Goal: Task Accomplishment & Management: Use online tool/utility

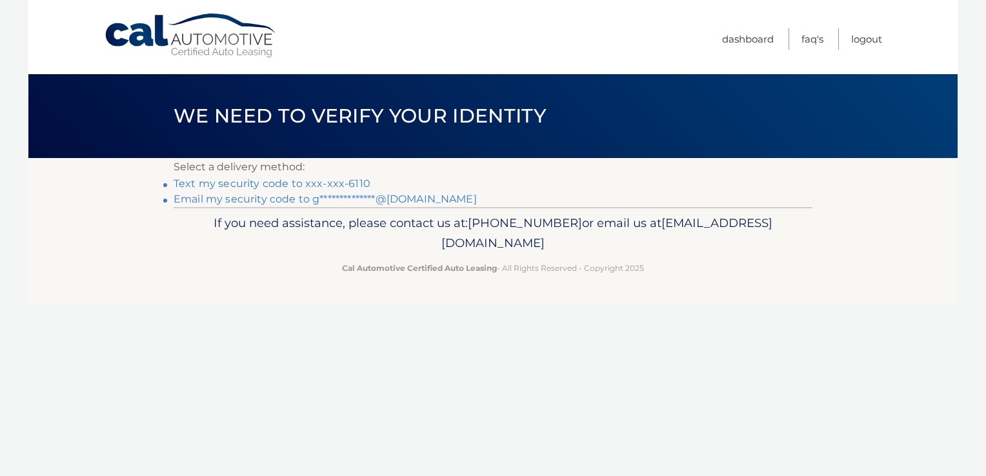
click at [284, 182] on link "Text my security code to xxx-xxx-6110" at bounding box center [272, 183] width 197 height 12
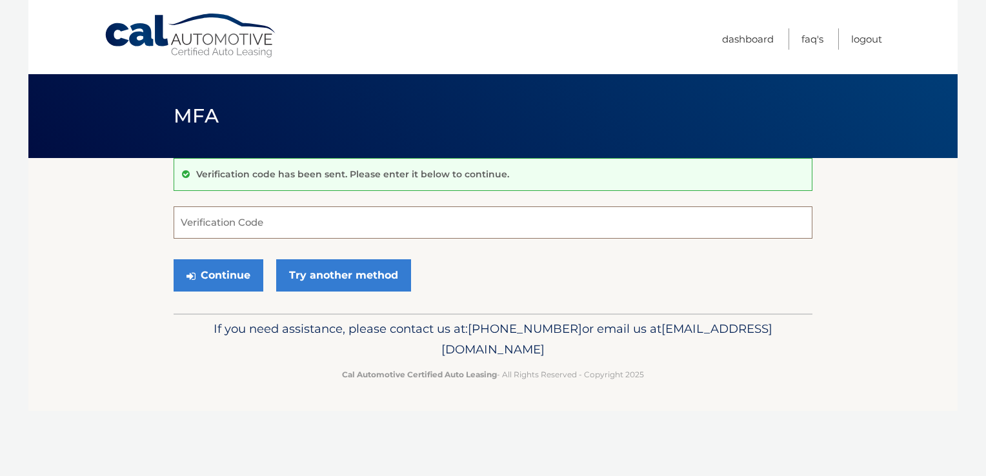
click at [261, 210] on input "Verification Code" at bounding box center [493, 222] width 639 height 32
type input "889637"
click at [227, 272] on button "Continue" at bounding box center [219, 275] width 90 height 32
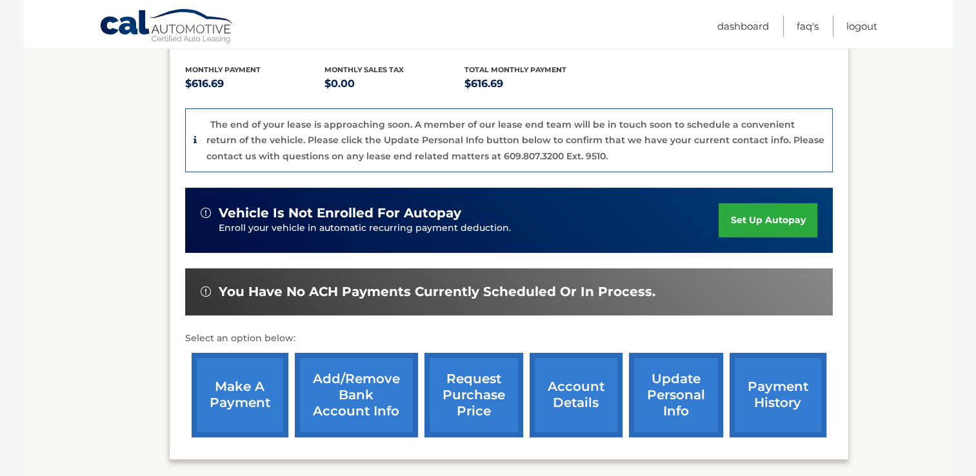
scroll to position [266, 0]
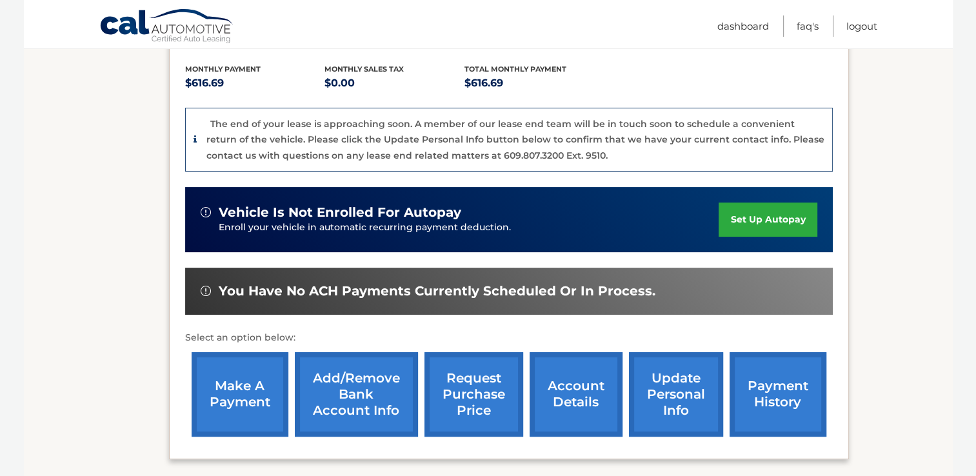
click at [250, 387] on link "make a payment" at bounding box center [240, 394] width 97 height 85
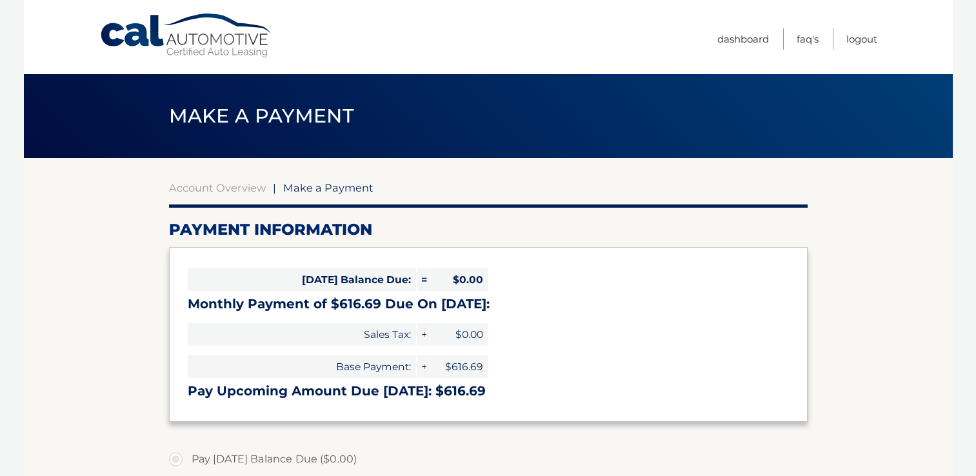
select select "MGFlYjA3ZTgtYzEwYi00MjRkLTk3YjgtMTQ1ZGI5ZjVjMTc3"
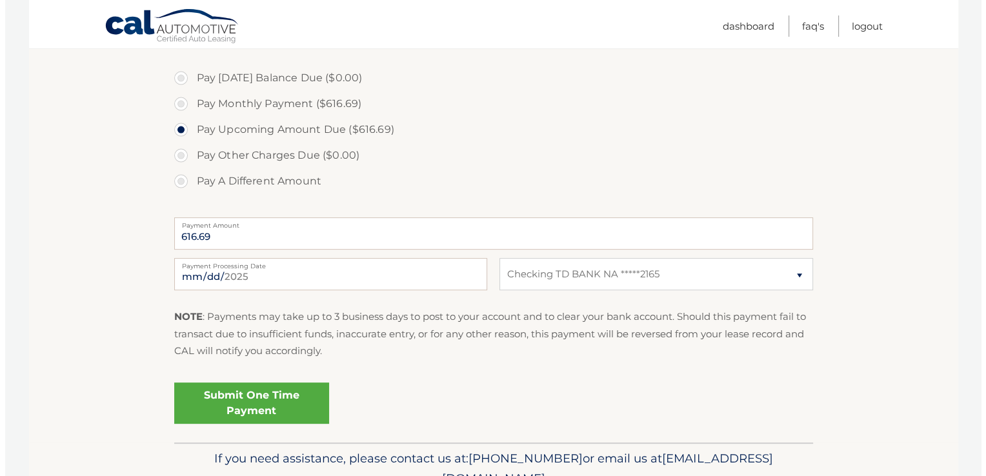
scroll to position [382, 0]
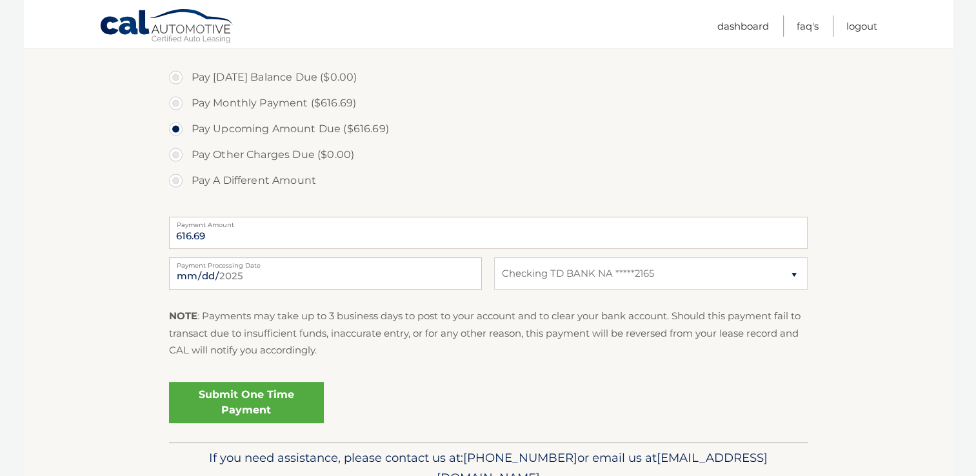
click at [247, 398] on link "Submit One Time Payment" at bounding box center [246, 402] width 155 height 41
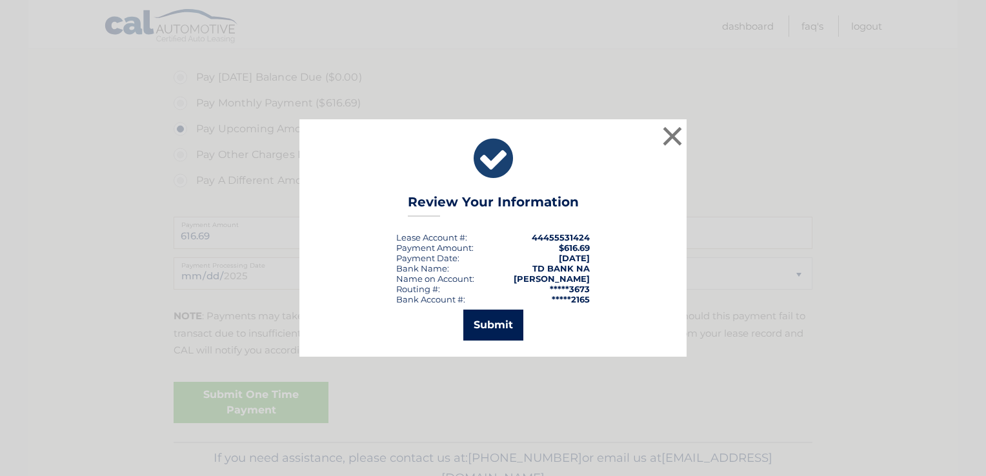
click at [482, 329] on button "Submit" at bounding box center [493, 325] width 60 height 31
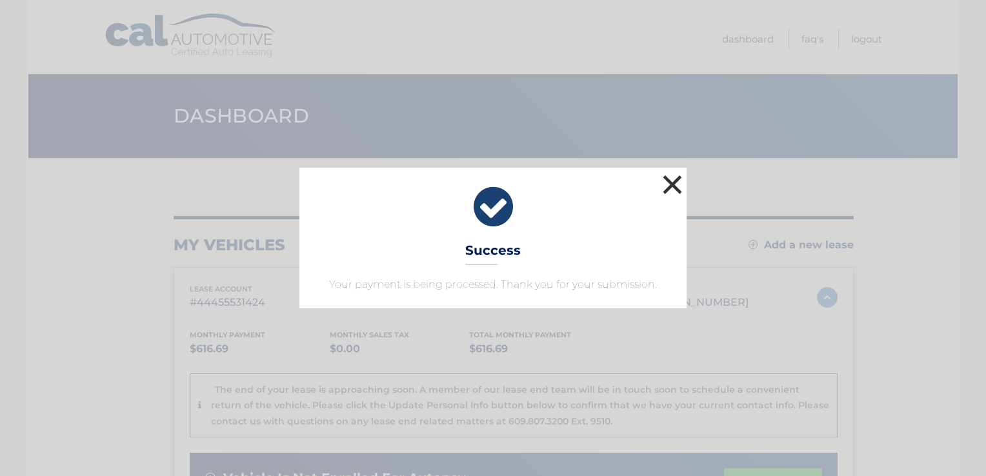
click at [670, 186] on button "×" at bounding box center [672, 185] width 26 height 26
